Goal: Download file/media

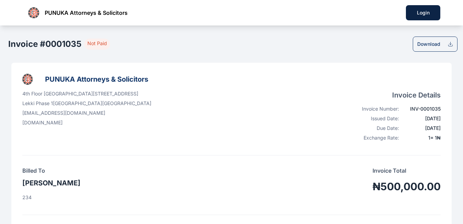
click at [426, 42] on div "Download" at bounding box center [429, 44] width 23 height 7
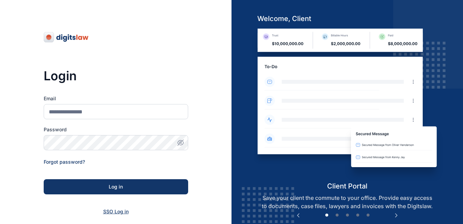
click at [115, 212] on span "SSO Log in" at bounding box center [115, 211] width 25 height 6
